Goal: Information Seeking & Learning: Check status

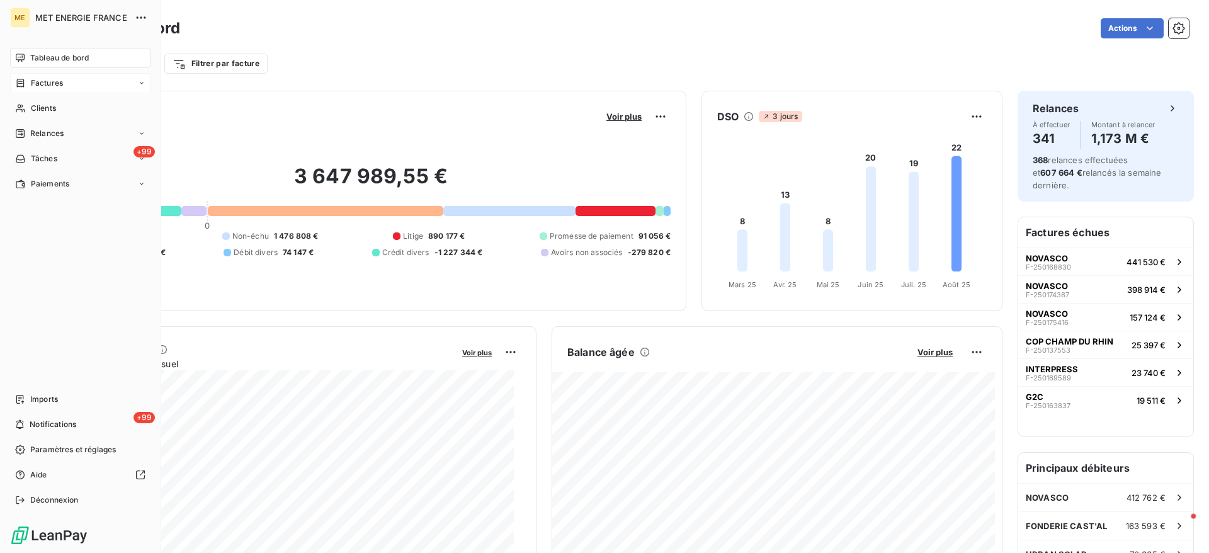
click at [28, 84] on div "Factures" at bounding box center [39, 82] width 48 height 11
click at [28, 100] on div "Clients" at bounding box center [80, 108] width 140 height 20
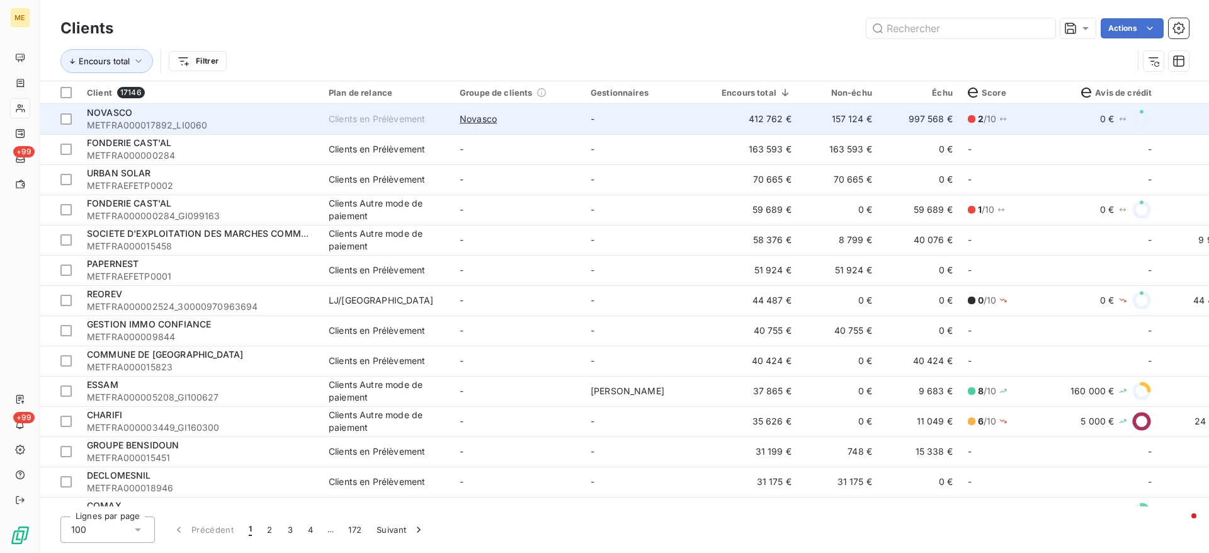
click at [896, 118] on td "997 568 €" at bounding box center [920, 119] width 81 height 30
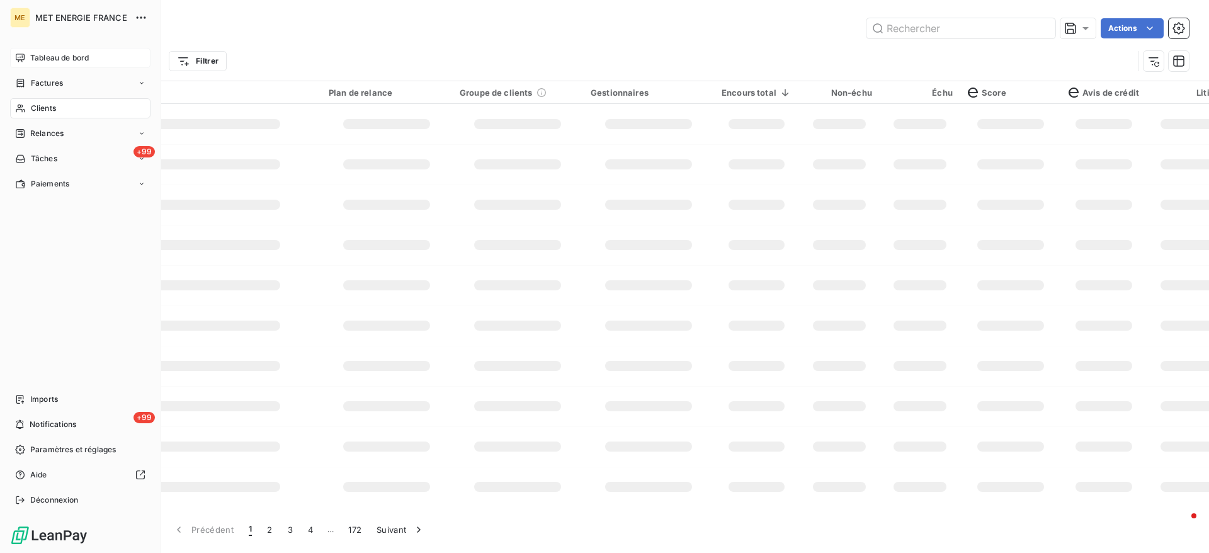
click at [86, 60] on span "Tableau de bord" at bounding box center [59, 57] width 59 height 11
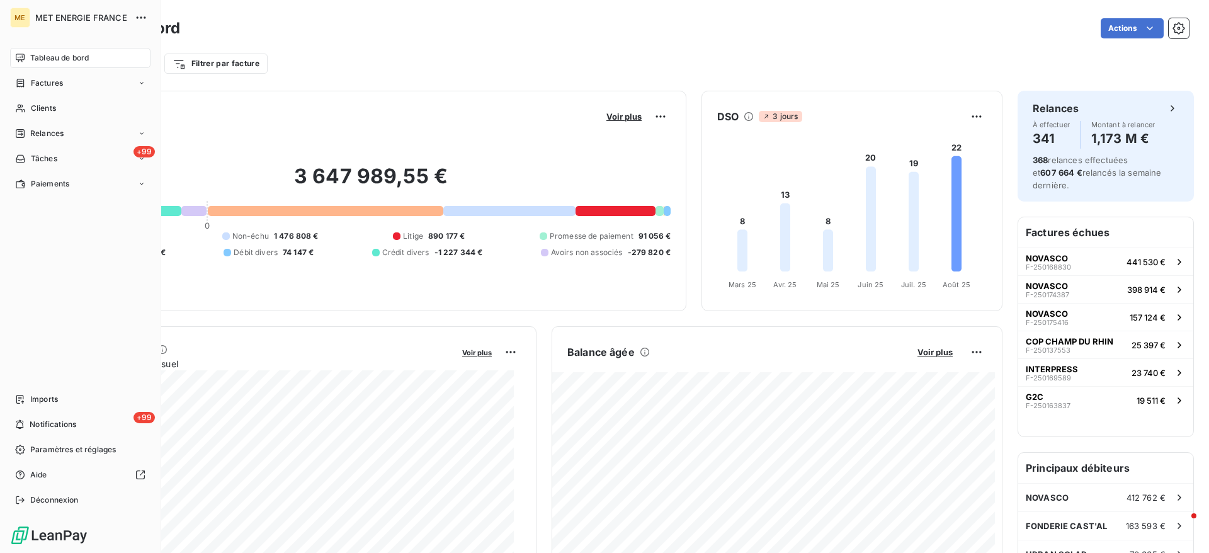
click at [81, 57] on span "Tableau de bord" at bounding box center [59, 57] width 59 height 11
click at [31, 105] on span "Clients" at bounding box center [43, 108] width 25 height 11
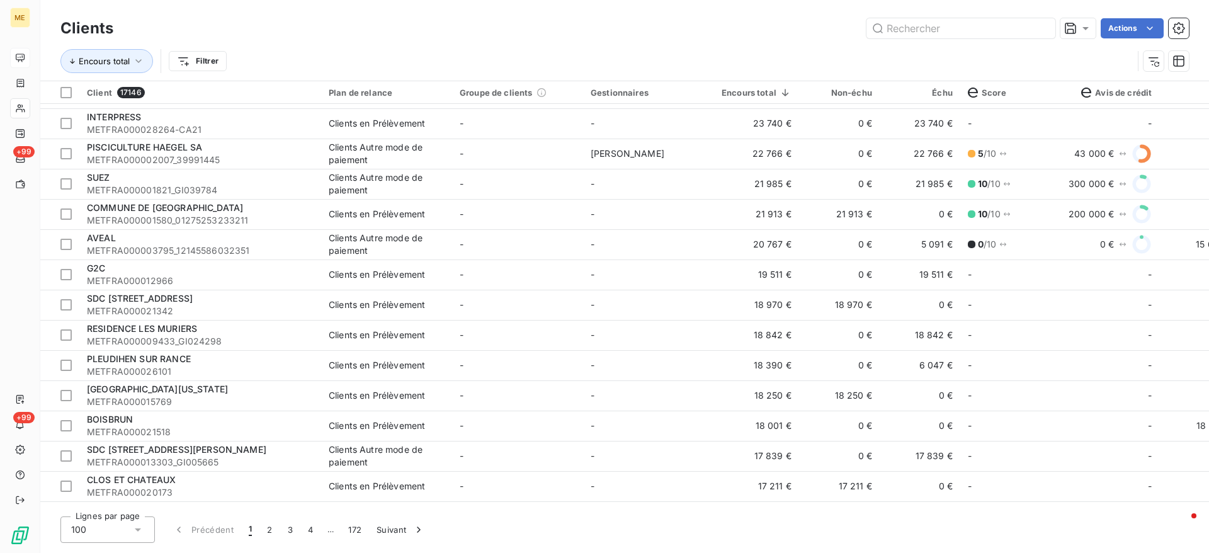
scroll to position [661, 0]
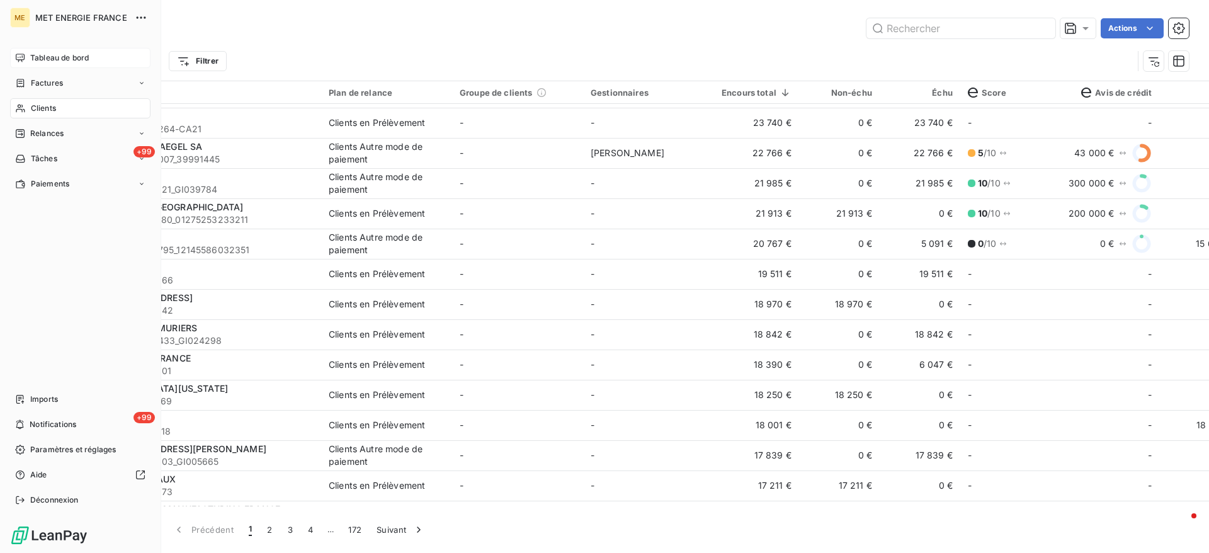
click at [43, 62] on span "Tableau de bord" at bounding box center [59, 57] width 59 height 11
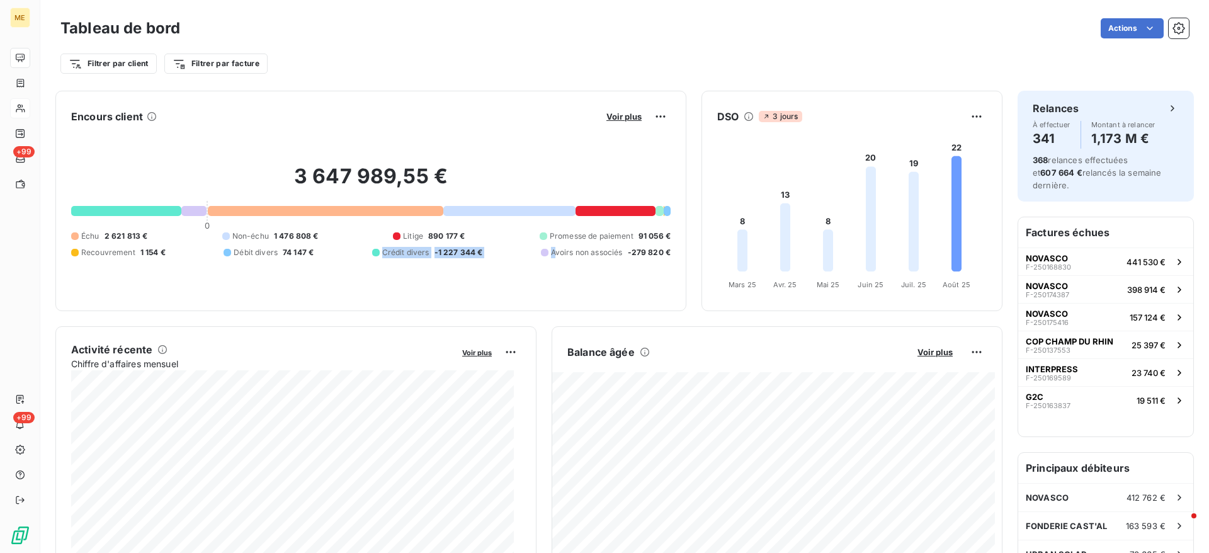
drag, startPoint x: 545, startPoint y: 264, endPoint x: 327, endPoint y: 285, distance: 218.9
click at [327, 285] on div "3 647 989,55 € 0 Échu 2 621 813 € Non-échu 1 476 808 € Litige 890 177 € Promess…" at bounding box center [371, 211] width 600 height 169
click at [329, 284] on div "3 647 989,55 € 0 Échu 2 621 813 € Non-échu 1 476 808 € Litige 890 177 € Promess…" at bounding box center [371, 211] width 600 height 169
click at [607, 117] on span "Voir plus" at bounding box center [624, 116] width 35 height 10
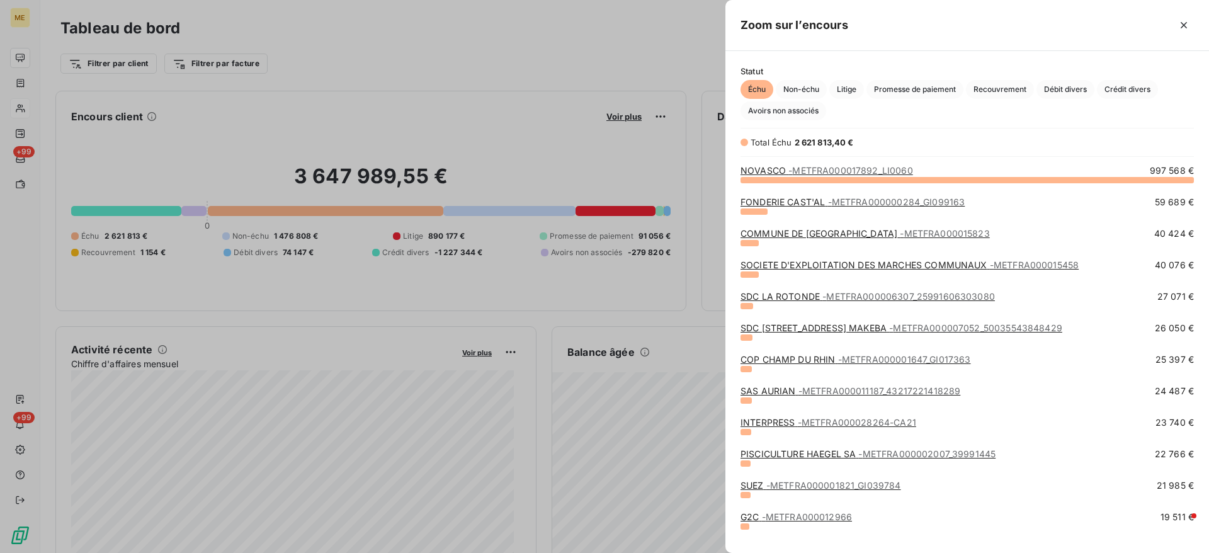
scroll to position [359, 469]
click at [779, 109] on span "Avoirs non associés" at bounding box center [784, 110] width 86 height 19
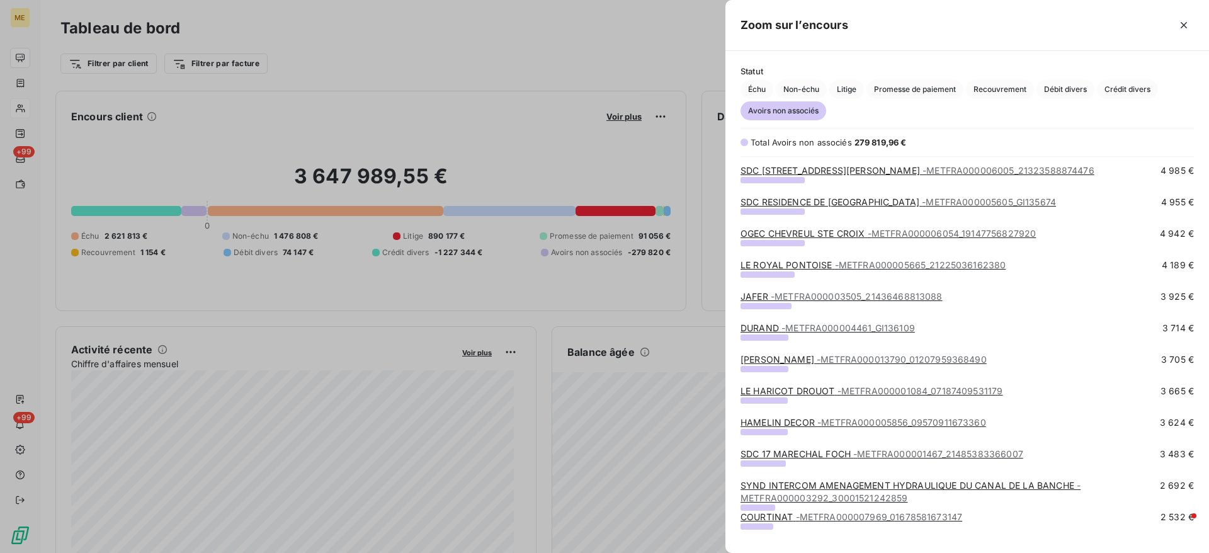
scroll to position [0, 0]
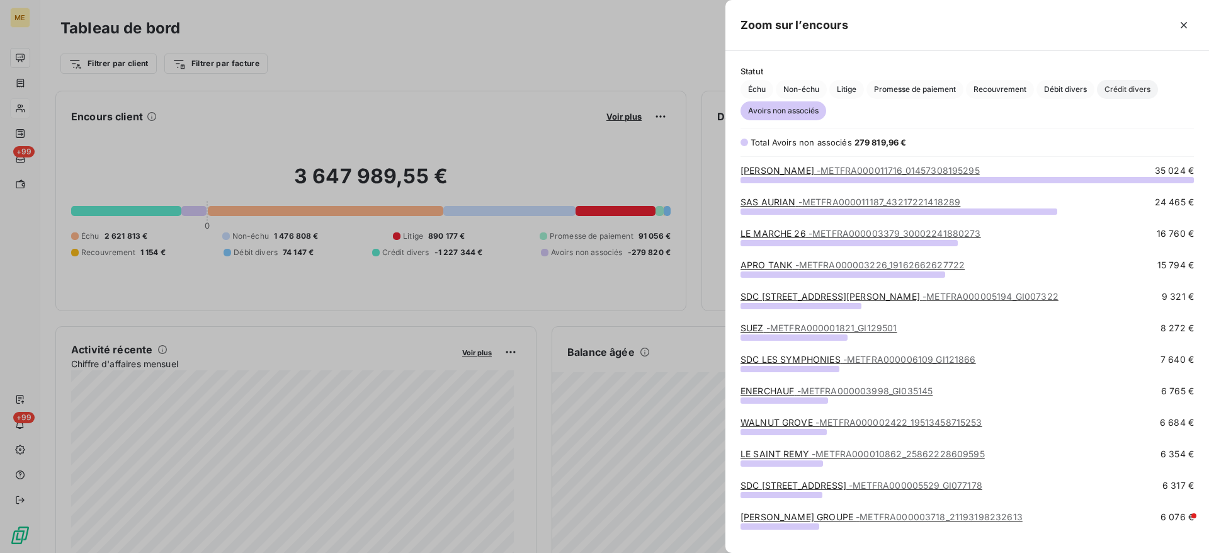
click at [1100, 93] on span "Crédit divers" at bounding box center [1127, 89] width 61 height 19
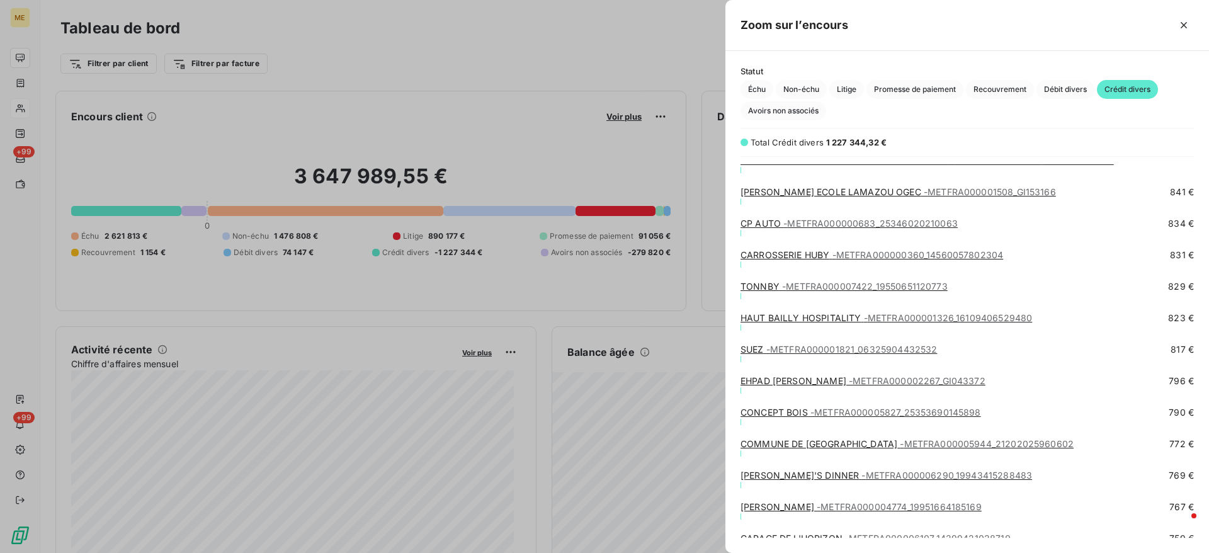
scroll to position [3445, 0]
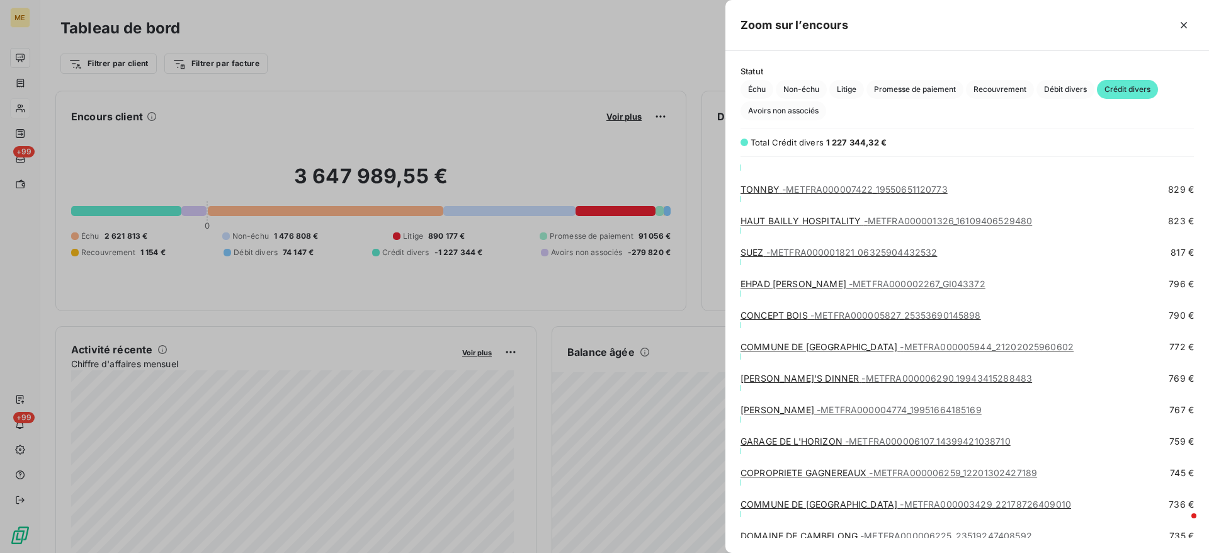
click at [975, 443] on span "- METFRA000006107_14399421038710" at bounding box center [928, 441] width 166 height 11
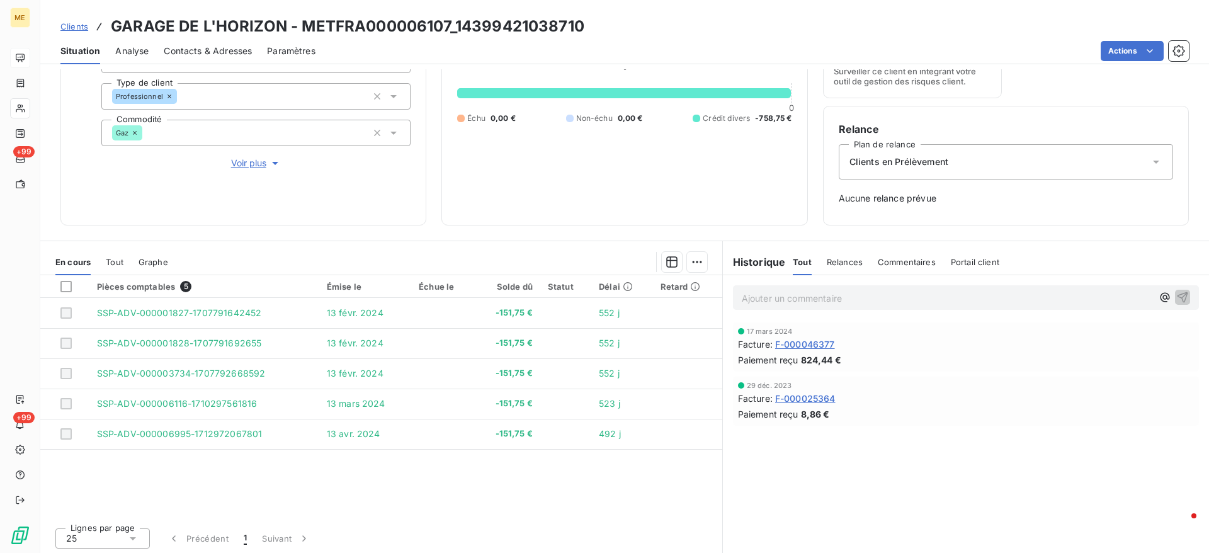
scroll to position [150, 0]
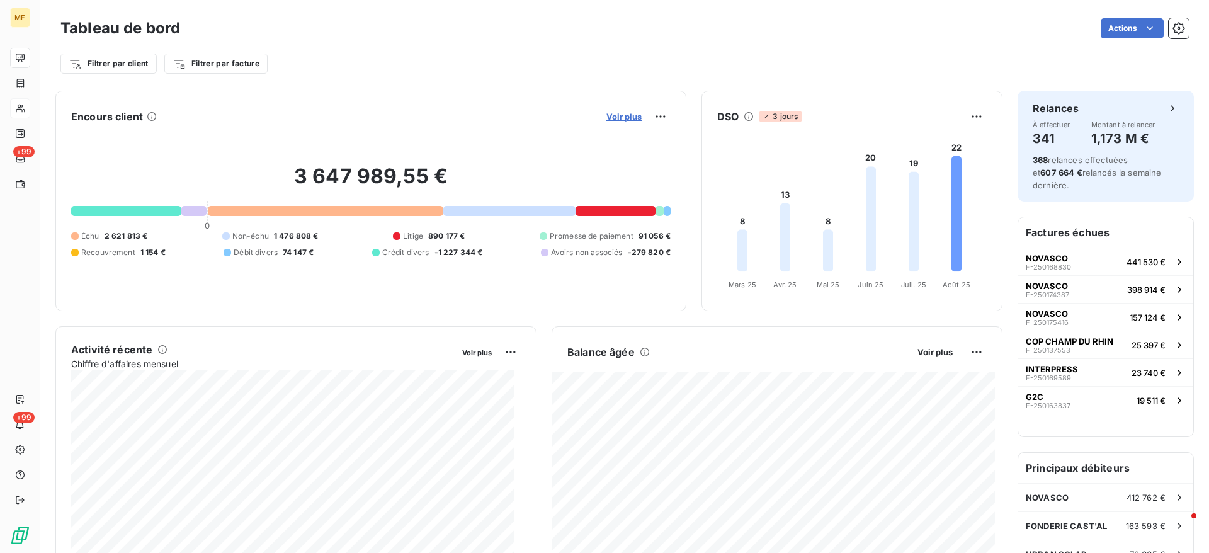
click at [607, 116] on span "Voir plus" at bounding box center [624, 116] width 35 height 10
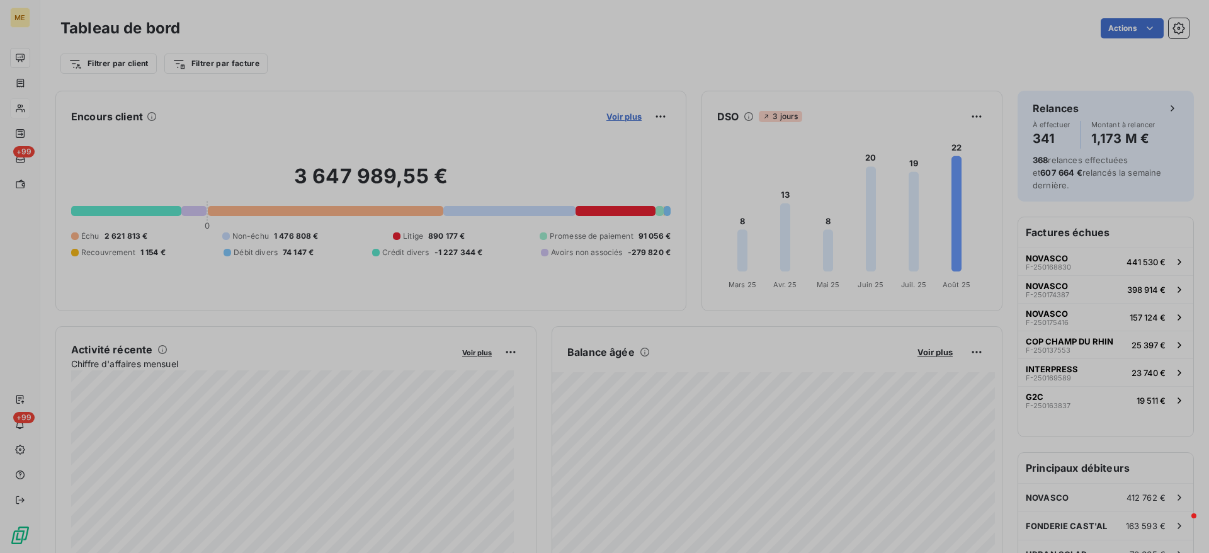
scroll to position [15, 15]
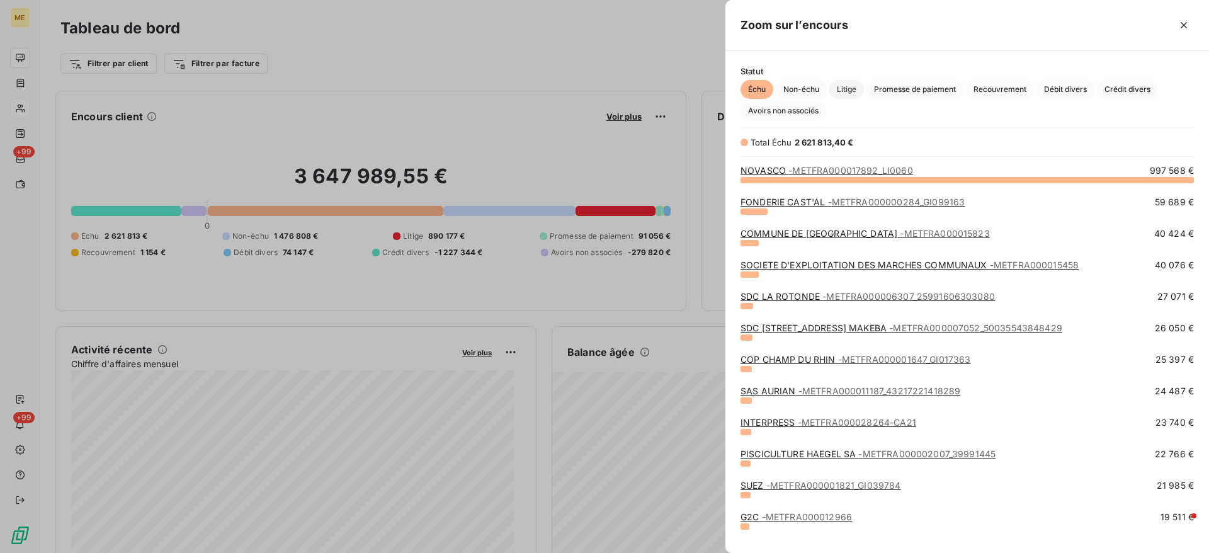
click at [854, 94] on span "Litige" at bounding box center [847, 89] width 35 height 19
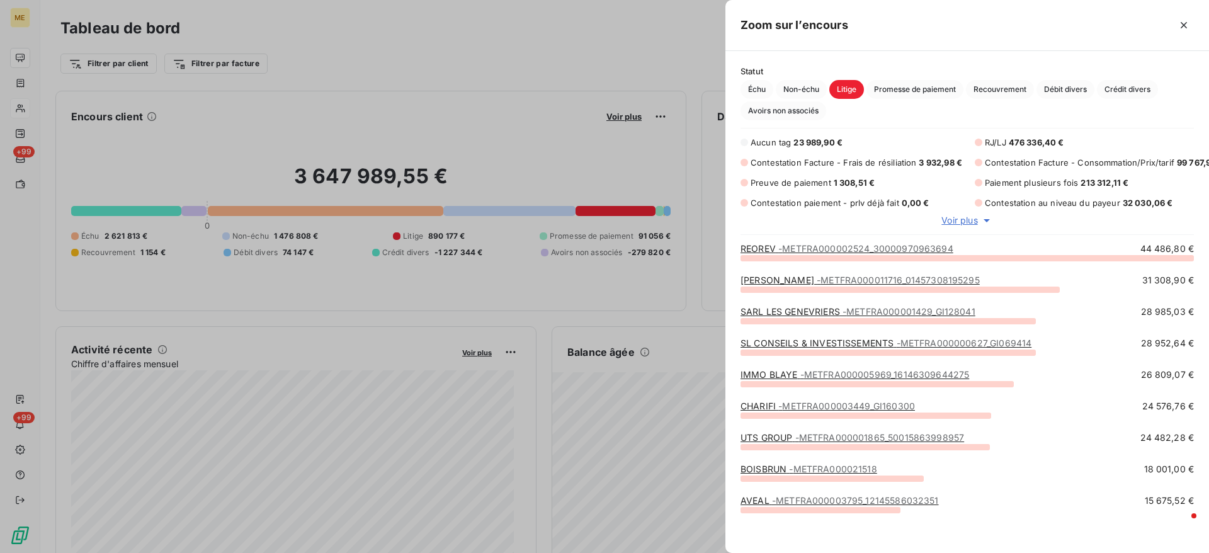
scroll to position [266, 469]
click at [767, 191] on div "Aucun tag 23 989,90 € RJ/LJ 476 336,40 € Contestation Facture - Frais de résili…" at bounding box center [968, 172] width 454 height 73
drag, startPoint x: 756, startPoint y: 183, endPoint x: 809, endPoint y: 185, distance: 52.3
click at [809, 185] on span "Preuve de paiement" at bounding box center [791, 183] width 81 height 10
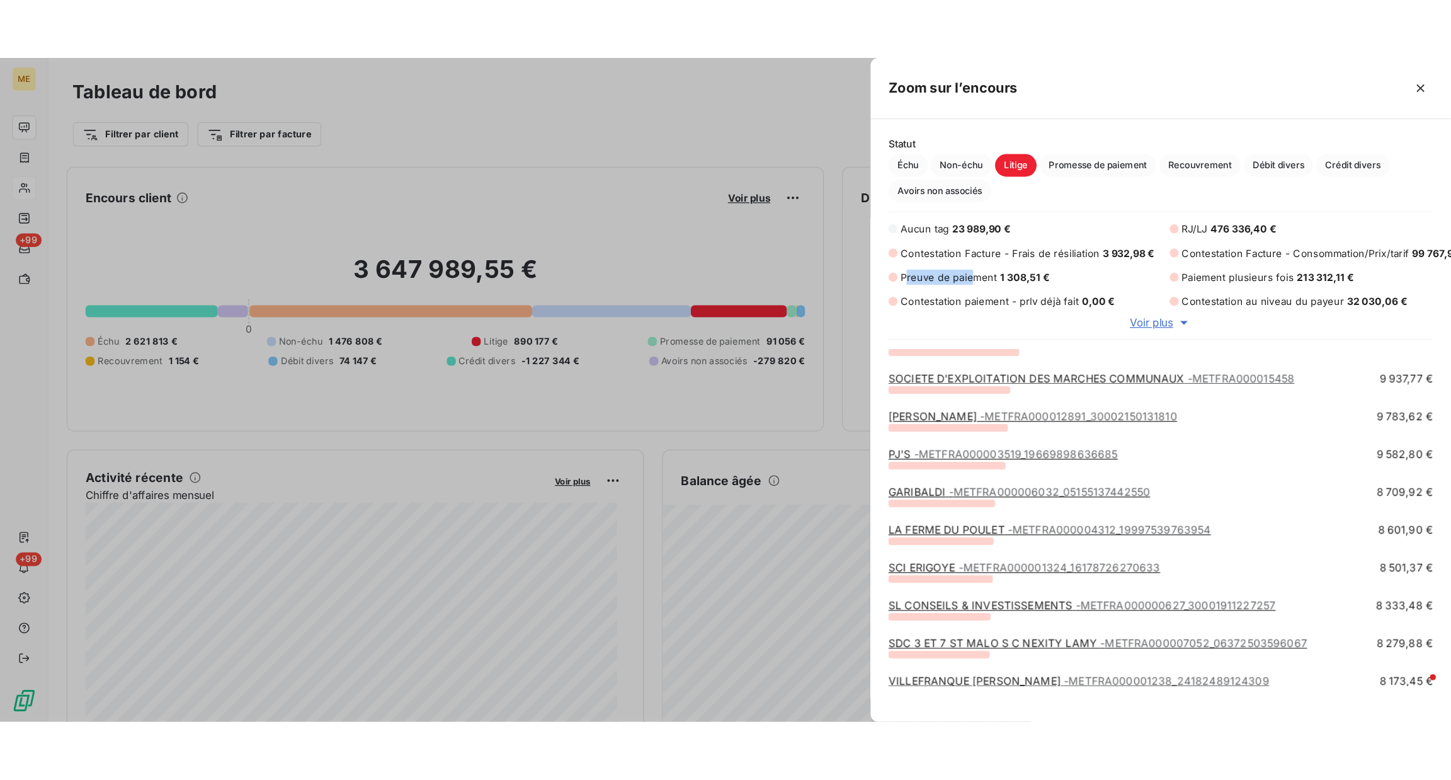
scroll to position [661, 0]
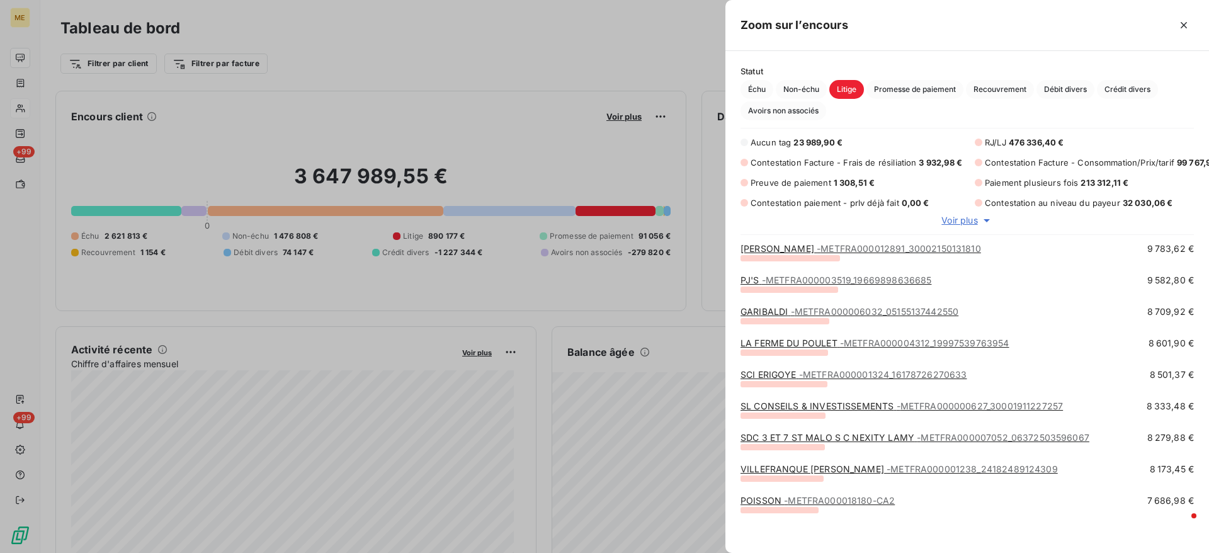
click at [582, 42] on div at bounding box center [604, 276] width 1209 height 553
